Goal: Find specific page/section: Find specific page/section

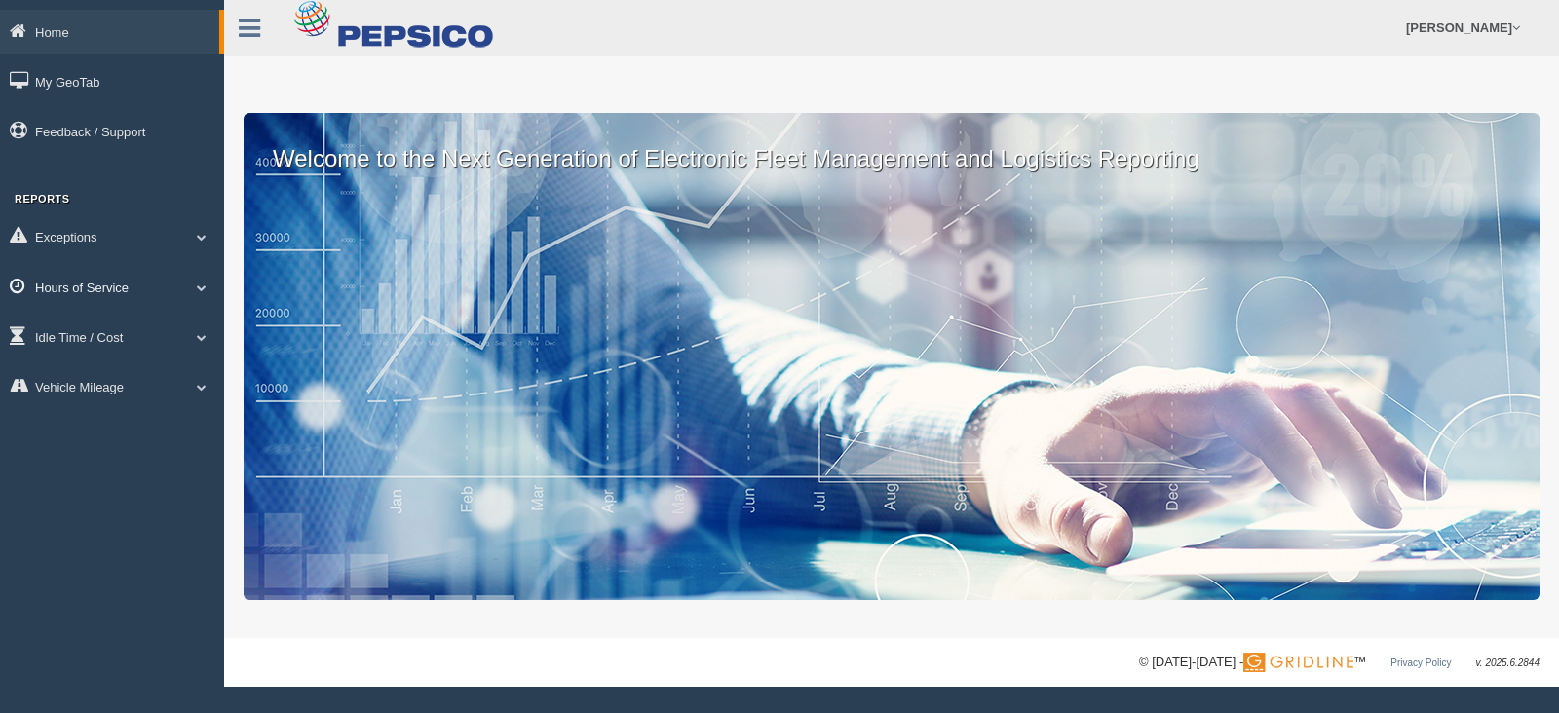
click at [197, 290] on span at bounding box center [201, 288] width 25 height 10
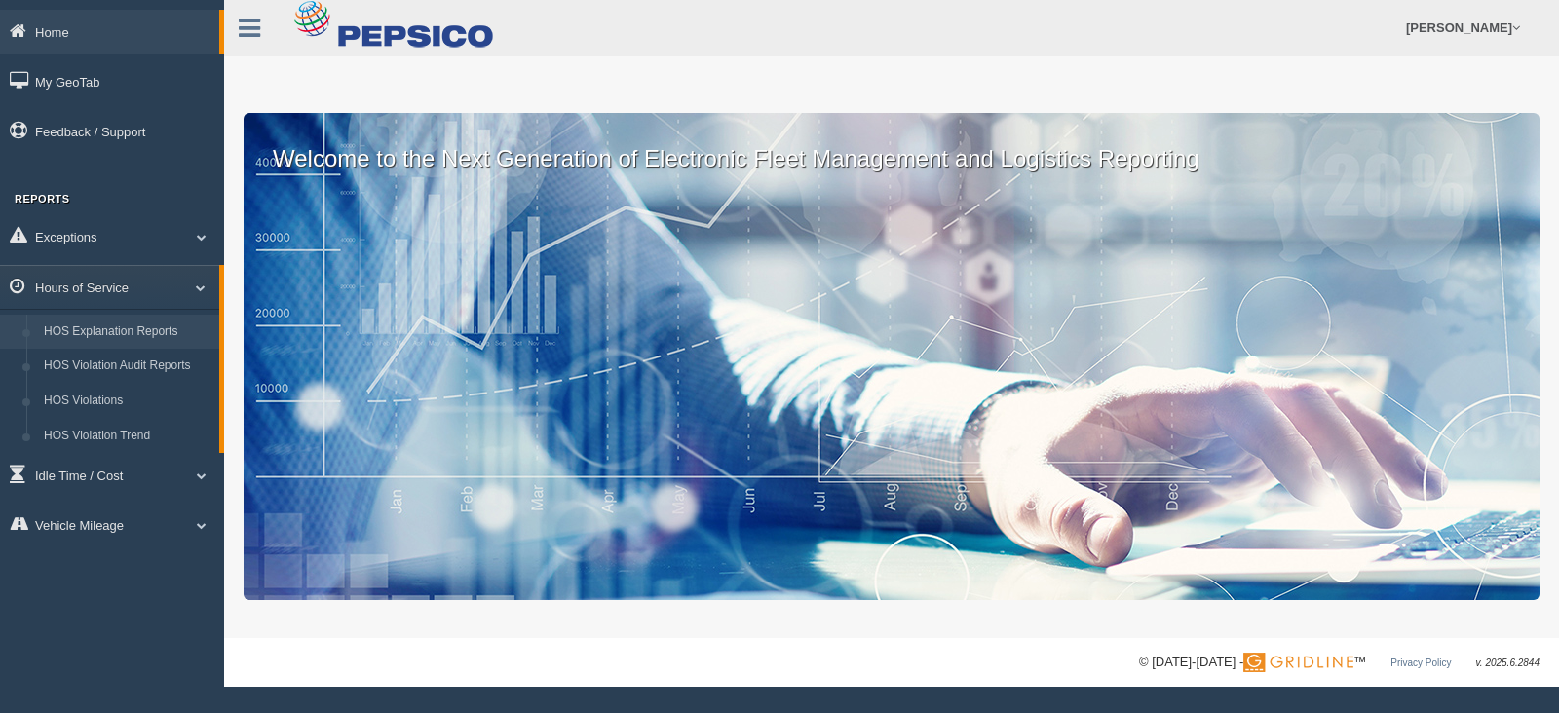
click at [164, 338] on link "HOS Explanation Reports" at bounding box center [127, 332] width 184 height 35
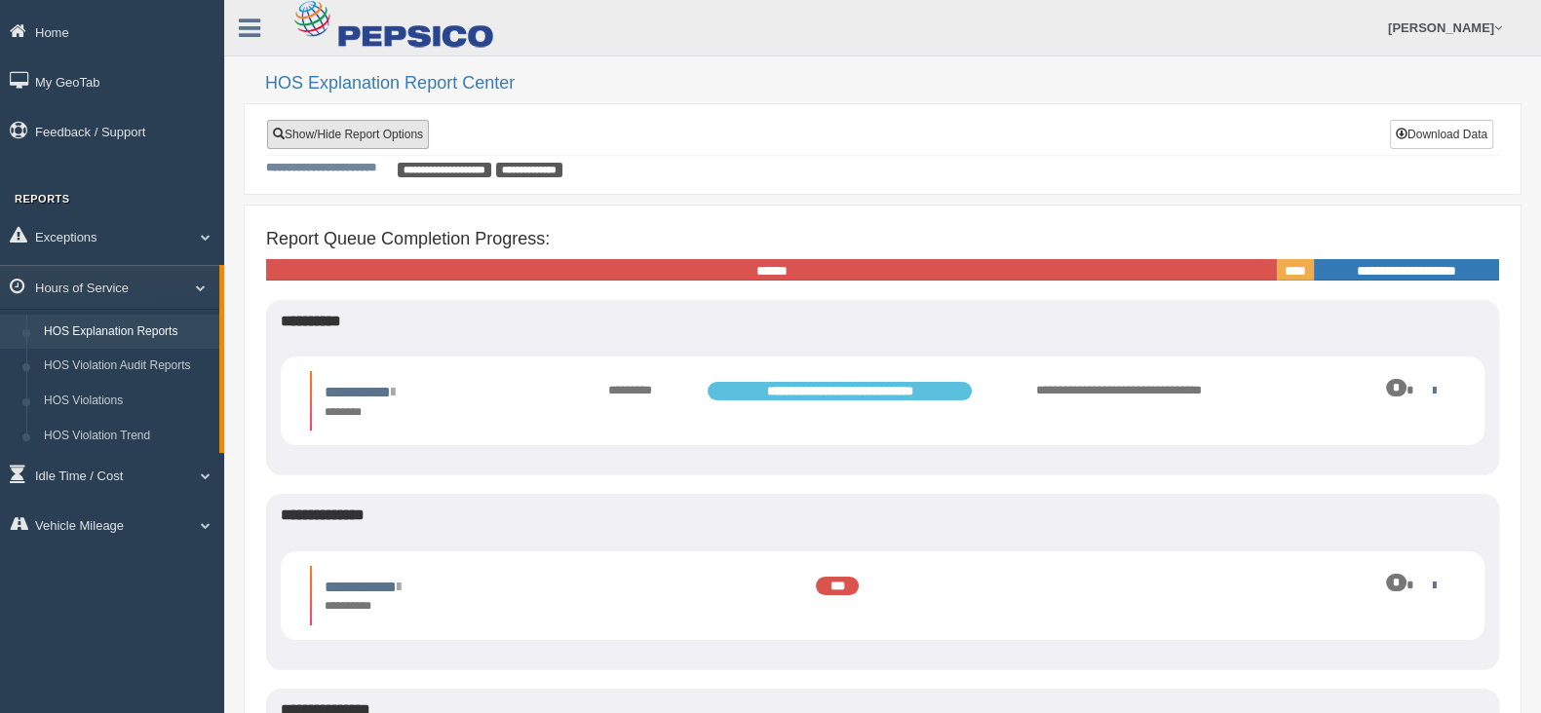
click at [361, 146] on link "Show/Hide Report Options" at bounding box center [348, 134] width 162 height 29
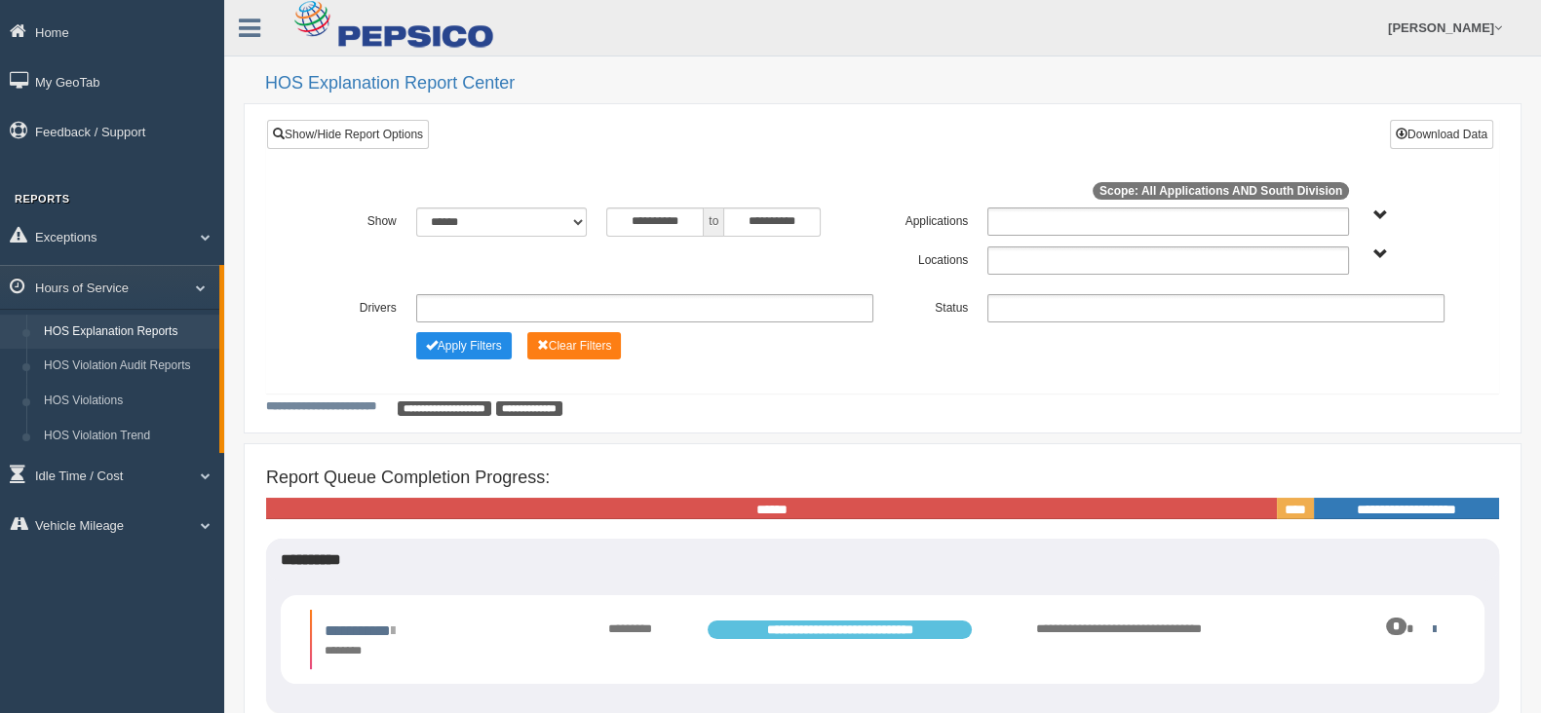
click at [1380, 265] on div "**********" at bounding box center [882, 261] width 1143 height 28
click at [1379, 260] on span "South Division" at bounding box center [1380, 255] width 15 height 15
click at [1359, 318] on button "South Division" at bounding box center [1330, 325] width 98 height 21
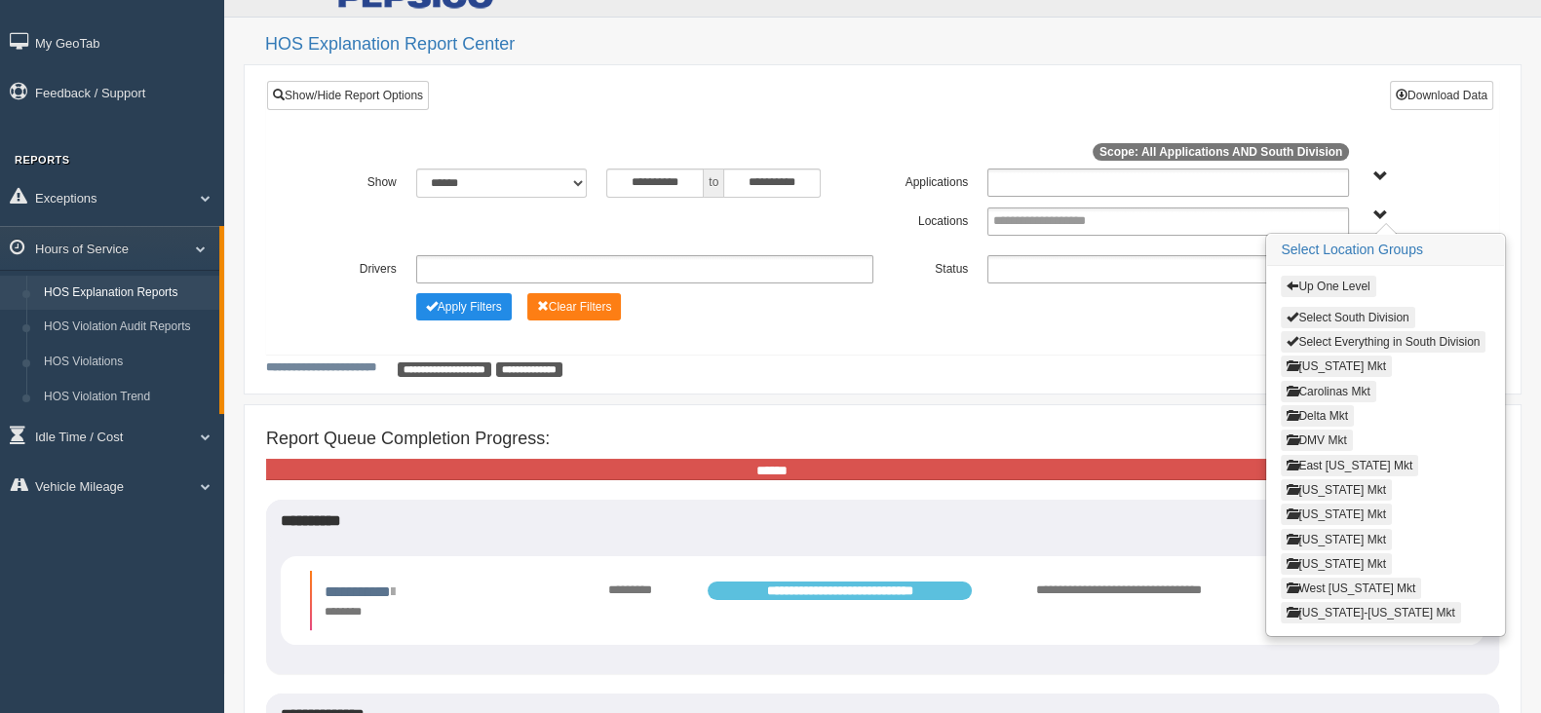
scroll to position [40, 0]
click at [1331, 504] on button "[US_STATE] Mkt" at bounding box center [1336, 513] width 111 height 21
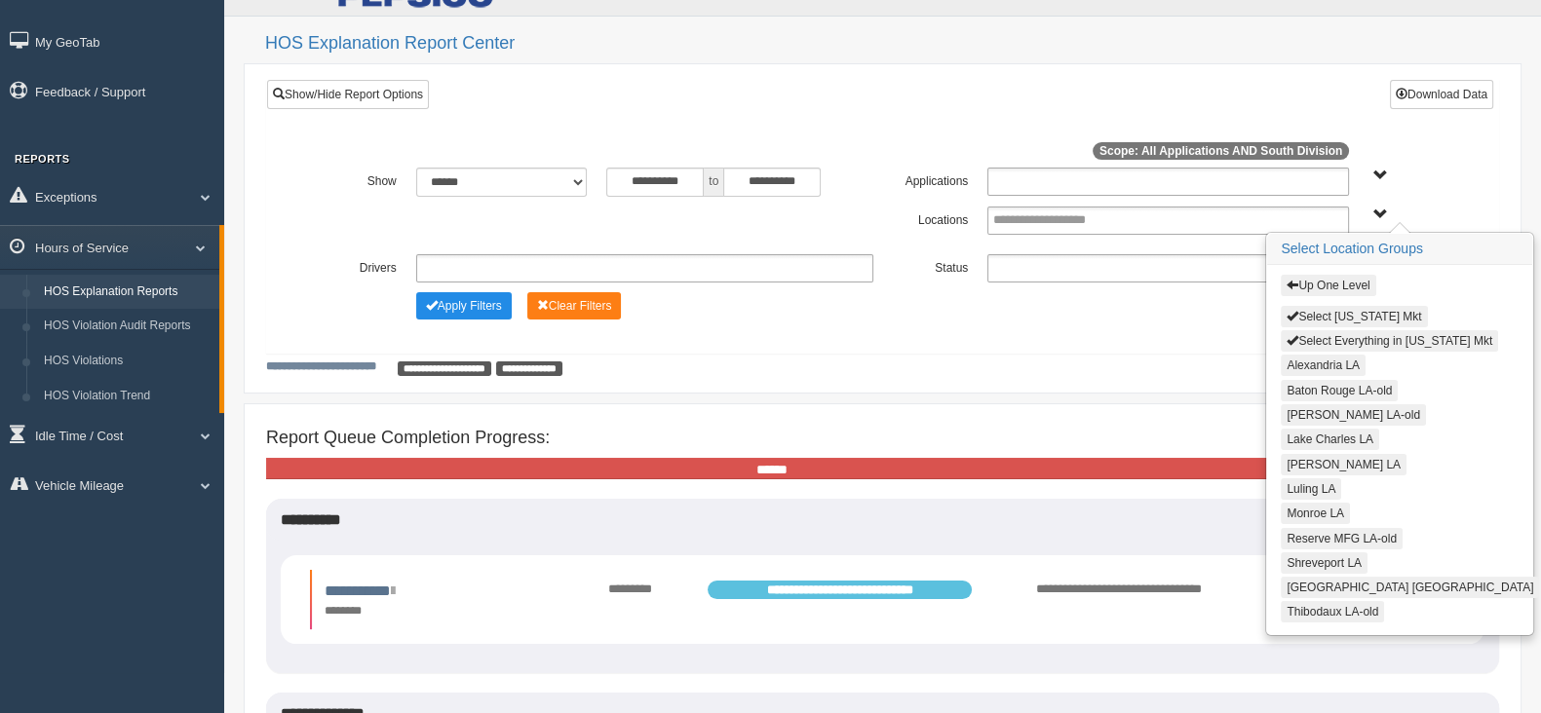
click at [1307, 362] on button "Alexandria LA" at bounding box center [1323, 365] width 85 height 21
click at [1320, 428] on button "Lake Charles LA" at bounding box center [1330, 438] width 98 height 21
click at [1326, 452] on button "[PERSON_NAME] LA" at bounding box center [1344, 462] width 126 height 21
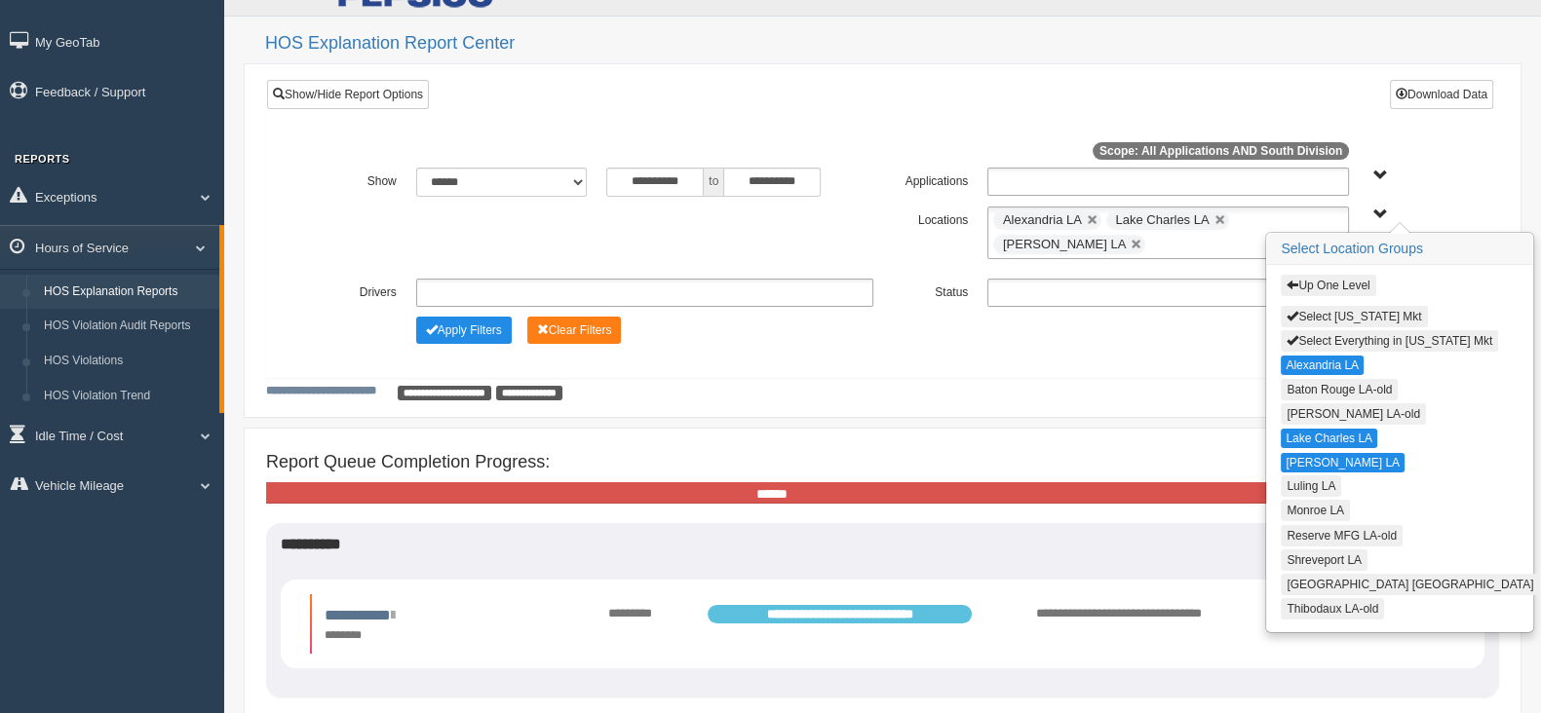
click at [1325, 476] on button "Luling LA" at bounding box center [1311, 486] width 60 height 21
click at [1325, 499] on button "Monroe LA" at bounding box center [1315, 509] width 69 height 21
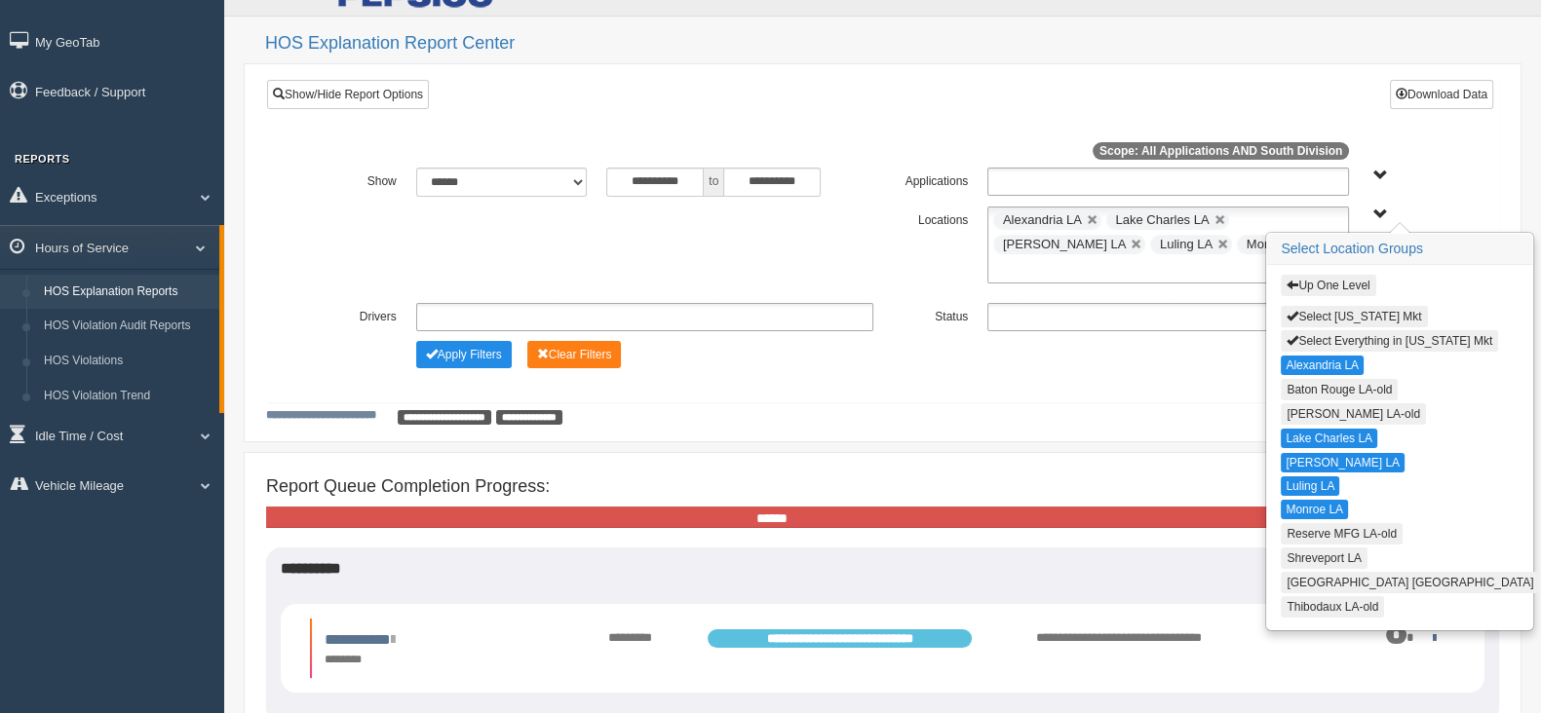
click at [1331, 548] on button "Shreveport LA" at bounding box center [1324, 558] width 87 height 21
click at [1330, 571] on button "[GEOGRAPHIC_DATA] [GEOGRAPHIC_DATA]" at bounding box center [1410, 581] width 258 height 21
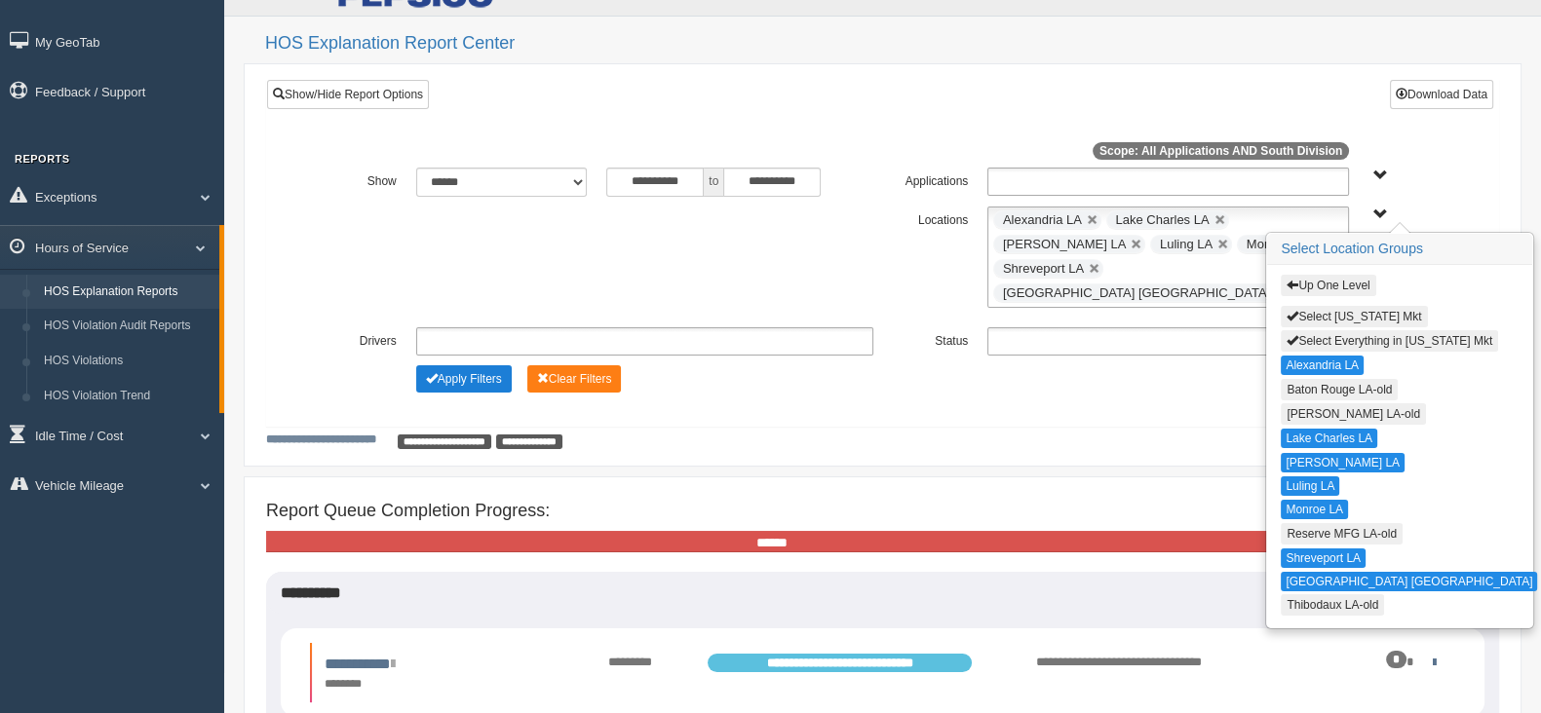
click at [459, 365] on button "Apply Filters" at bounding box center [464, 378] width 96 height 27
